Goal: Information Seeking & Learning: Learn about a topic

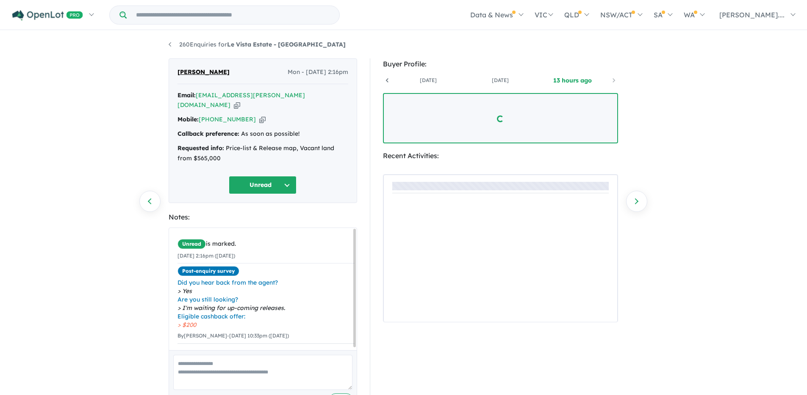
scroll to position [0, 63]
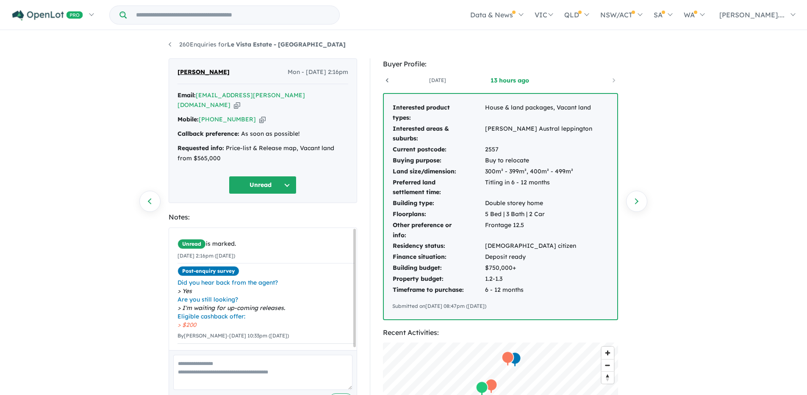
click at [459, 189] on td "Preferred land settlement time:" at bounding box center [438, 187] width 92 height 21
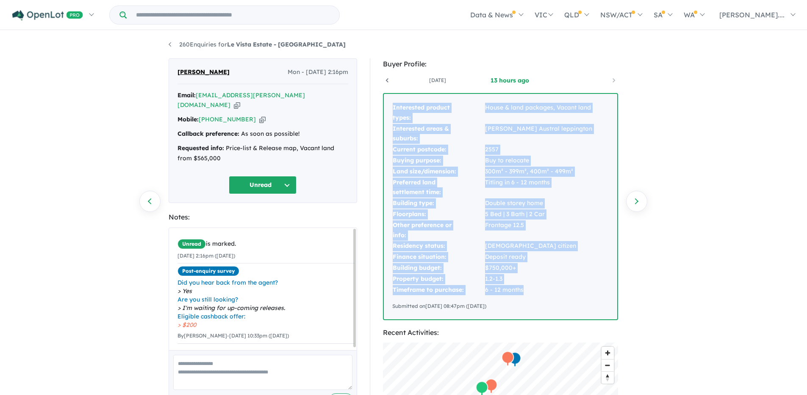
drag, startPoint x: 392, startPoint y: 106, endPoint x: 536, endPoint y: 293, distance: 235.8
click at [536, 293] on tbody "Interested product types: House & land packages, Vacant land Interested areas &…" at bounding box center [492, 198] width 200 height 193
copy tbody "Interested product types: House & land packages, Vacant land Interested areas &…"
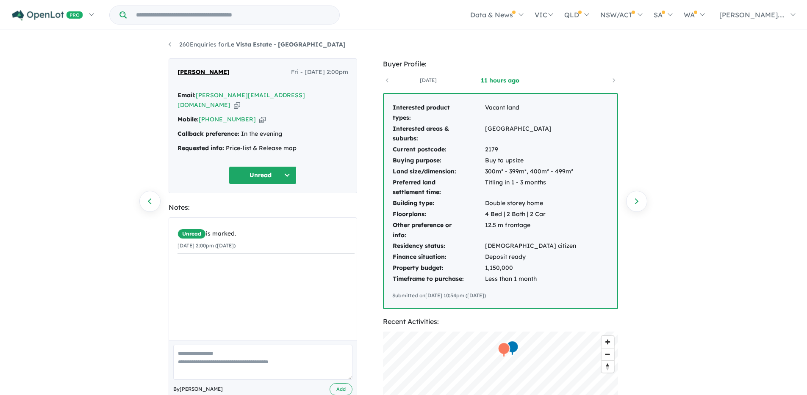
click at [464, 135] on td "Interested areas & suburbs:" at bounding box center [438, 134] width 92 height 21
click at [393, 107] on td "Interested product types:" at bounding box center [438, 112] width 92 height 21
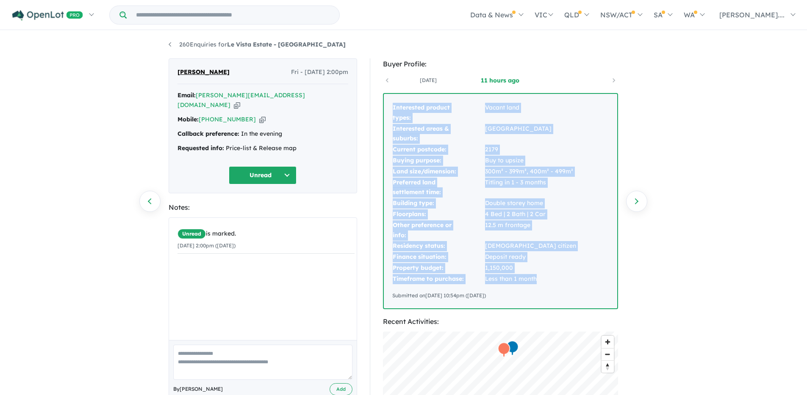
drag, startPoint x: 393, startPoint y: 108, endPoint x: 556, endPoint y: 283, distance: 239.4
click at [556, 283] on tbody "Interested product types: Vacant land Interested areas & suburbs: [GEOGRAPHIC_D…" at bounding box center [484, 193] width 184 height 182
copy tbody "Interested product types: Vacant land Interested areas & suburbs: [GEOGRAPHIC_D…"
